Goal: Task Accomplishment & Management: Manage account settings

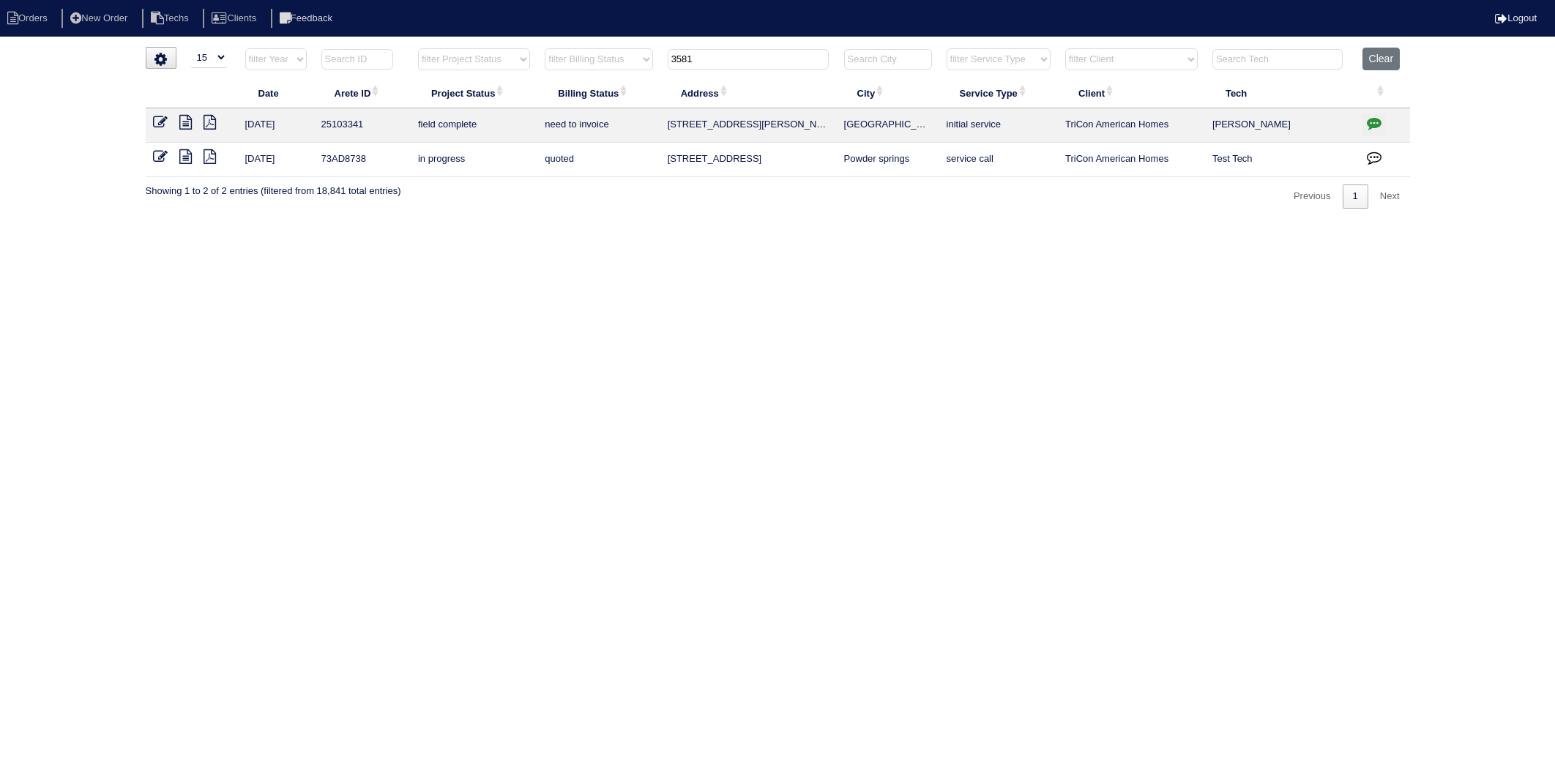
select select "15"
click at [562, 93] on table "Date Arete ID Project Status Billing Status Address City Service Type Client Te…" at bounding box center [778, 113] width 1264 height 130
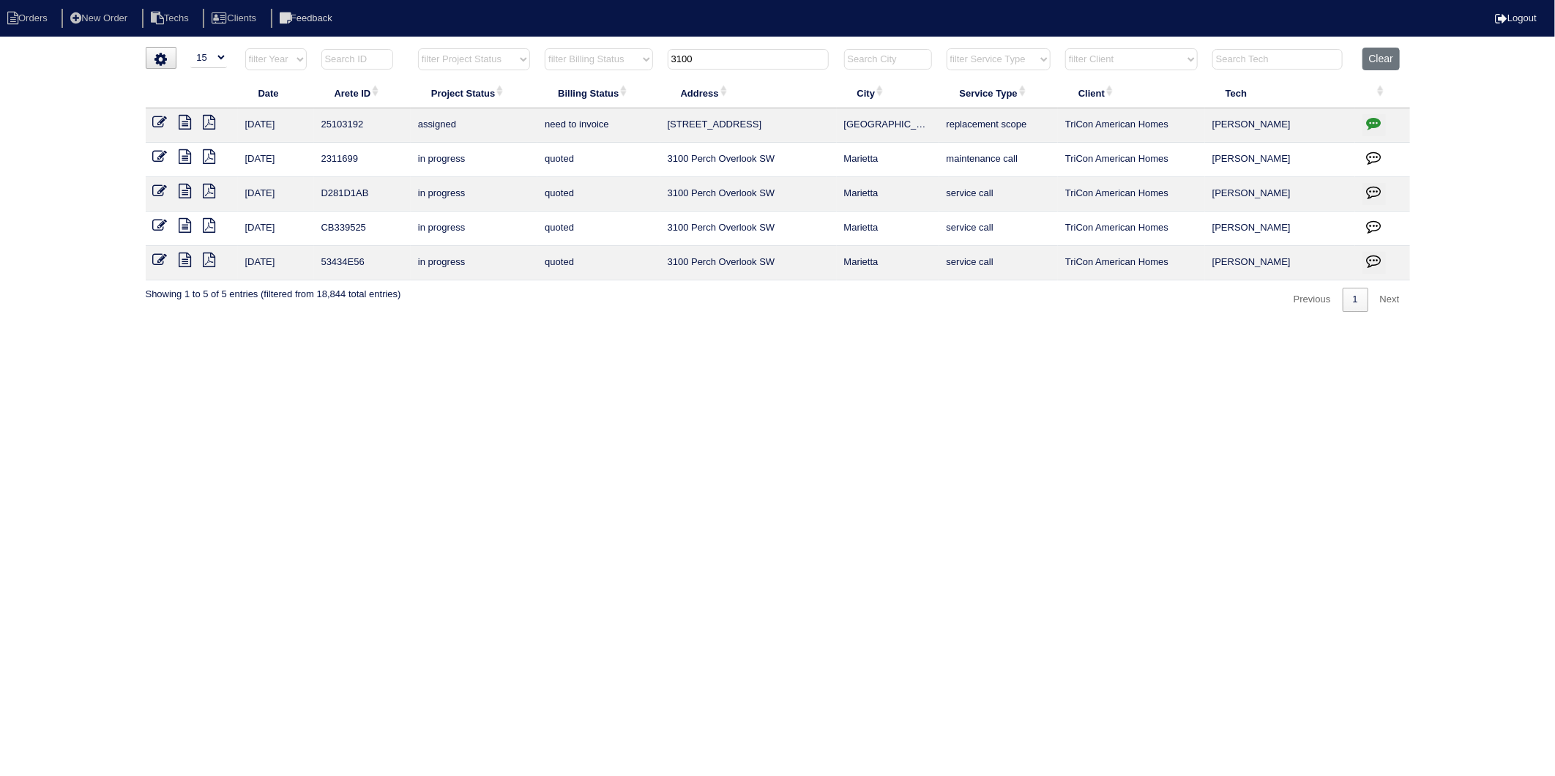
type input "3100"
click at [1371, 123] on icon "button" at bounding box center [1374, 123] width 15 height 15
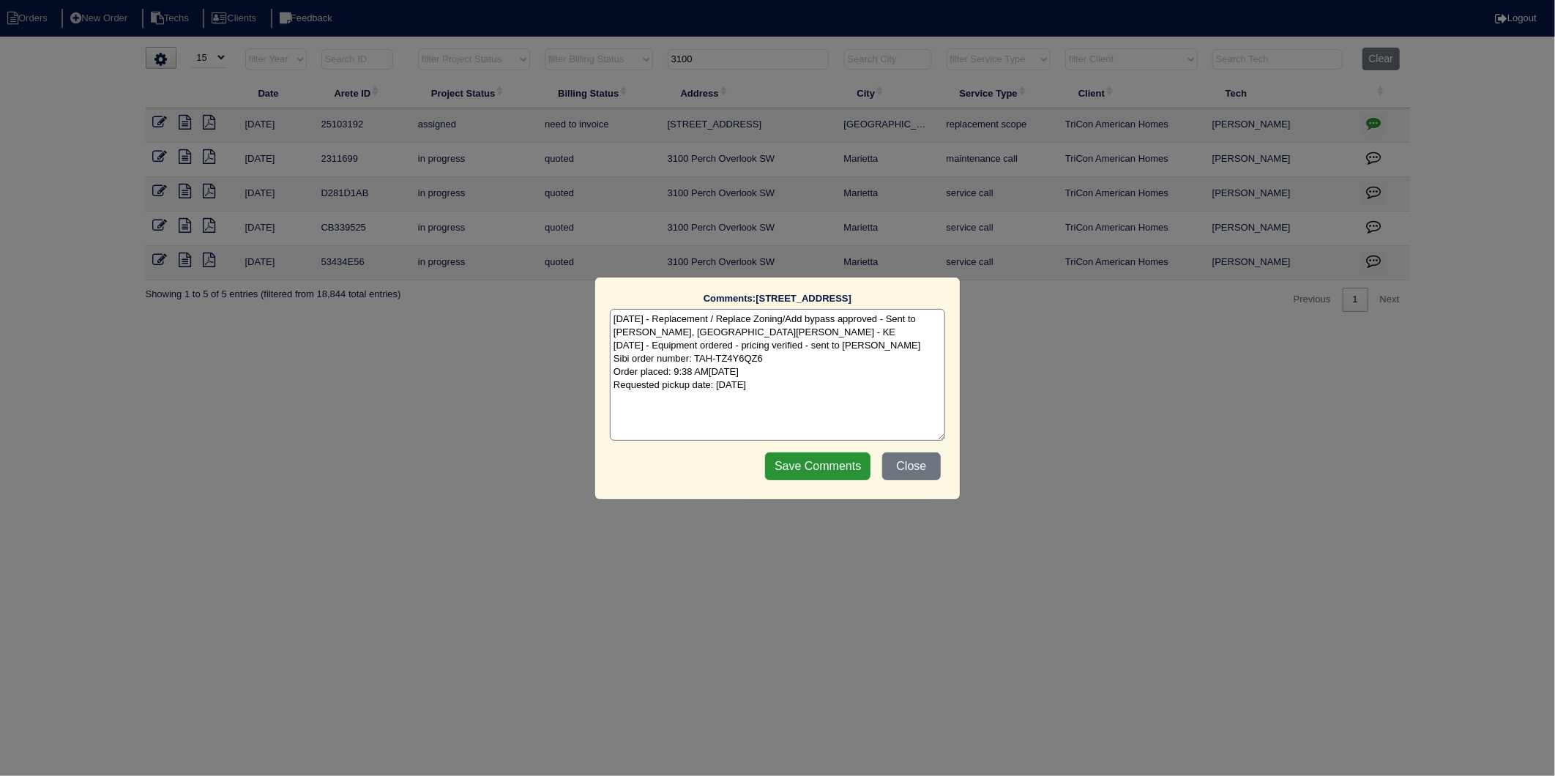
click at [861, 384] on textarea "[DATE] - Replacement / Replace Zoning/Add bypass approved - Sent to [PERSON_NAM…" at bounding box center [777, 375] width 335 height 132
type textarea "[DATE] - Replacement / Replace Zoning/Add bypass approved - Sent to [PERSON_NAM…"
click at [805, 471] on input "Save Comments" at bounding box center [817, 466] width 105 height 28
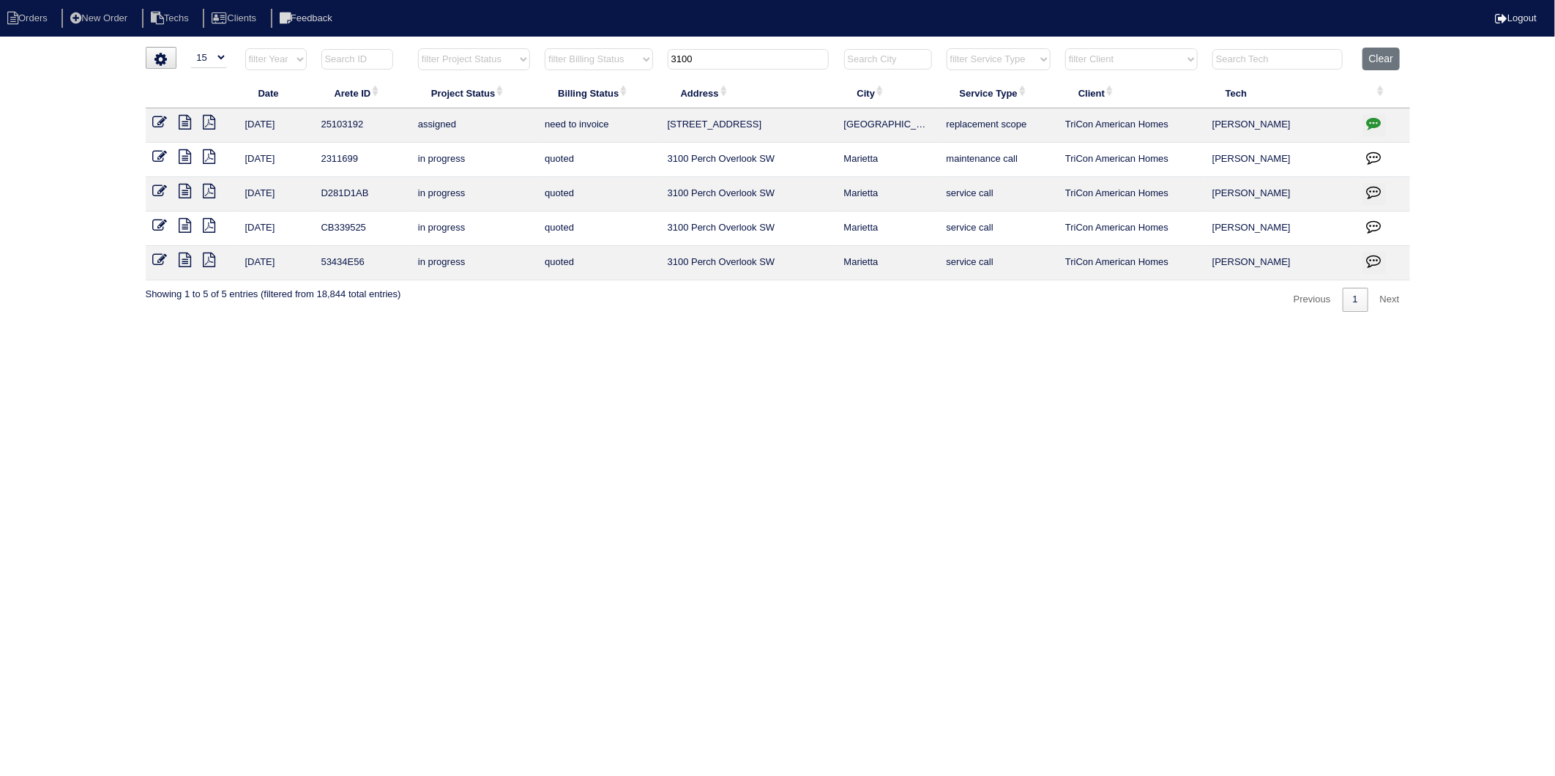
click at [156, 123] on icon at bounding box center [160, 122] width 15 height 15
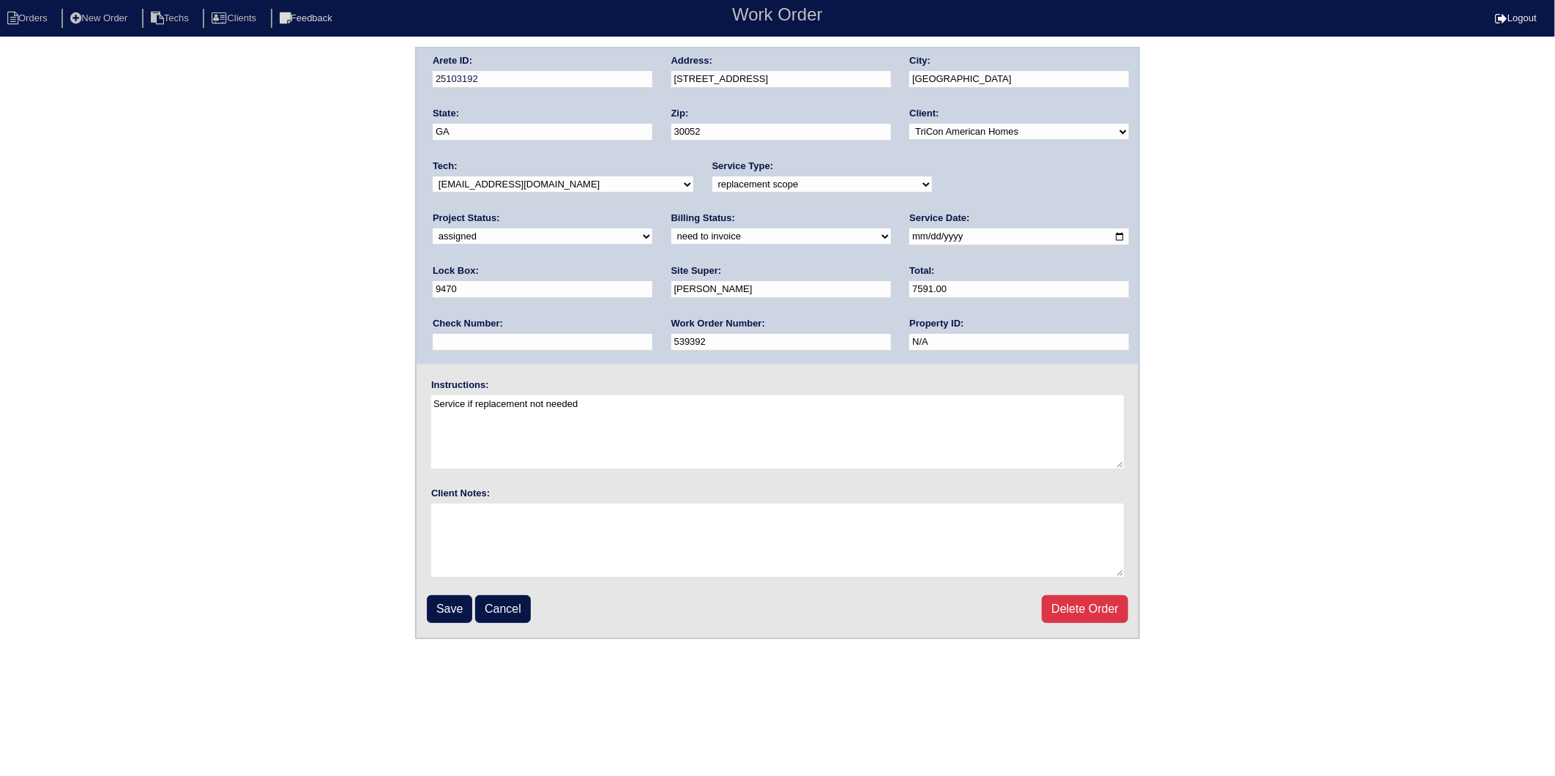
click at [652, 228] on select "new order assigned in progress field complete need to schedule admin review arc…" at bounding box center [543, 236] width 220 height 16
select select "completed"
click at [652, 228] on select "new order assigned in progress field complete need to schedule admin review arc…" at bounding box center [543, 236] width 220 height 16
